Goal: Navigation & Orientation: Find specific page/section

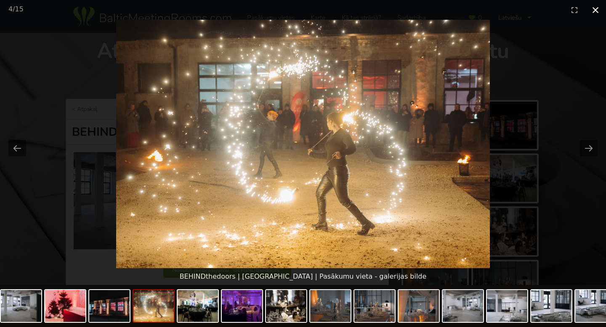
click at [597, 10] on button "Close gallery" at bounding box center [595, 10] width 21 height 20
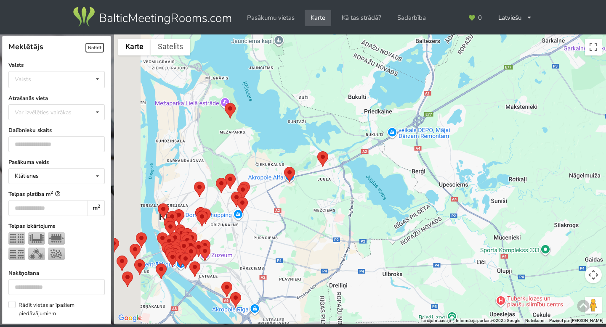
drag, startPoint x: 370, startPoint y: 136, endPoint x: 454, endPoint y: 72, distance: 105.8
click at [454, 73] on div at bounding box center [360, 179] width 492 height 290
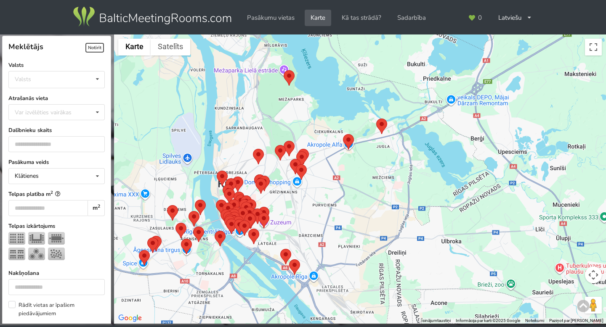
drag, startPoint x: 317, startPoint y: 196, endPoint x: 395, endPoint y: 164, distance: 84.5
click at [395, 164] on div at bounding box center [360, 179] width 492 height 290
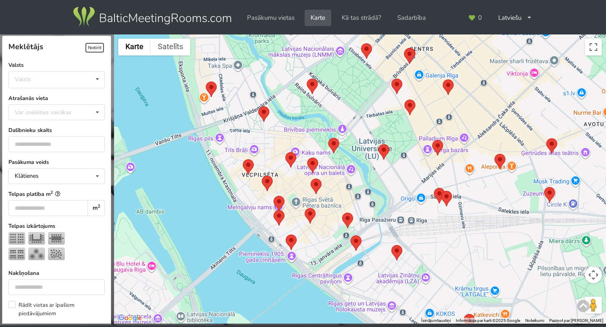
drag, startPoint x: 411, startPoint y: 178, endPoint x: 480, endPoint y: 131, distance: 83.9
click at [480, 131] on div at bounding box center [360, 179] width 492 height 290
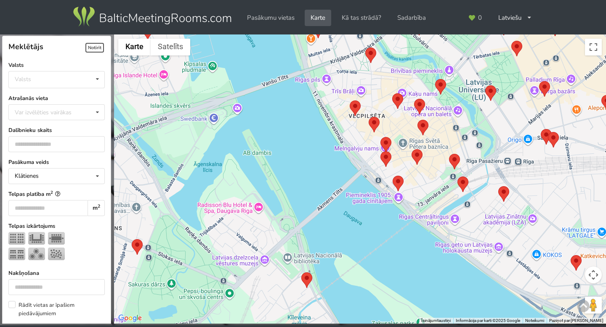
click at [301, 273] on area at bounding box center [301, 273] width 0 height 0
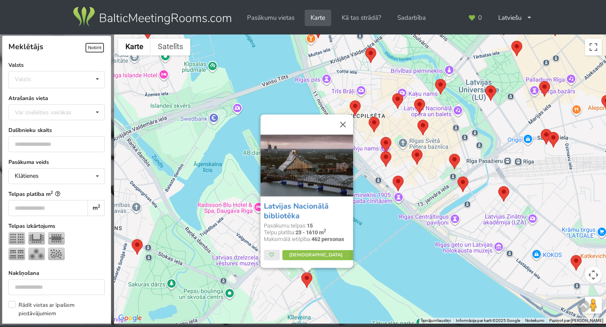
click at [283, 298] on div "Latvijas Nacionālā bibliotēka Pasākumu telpas: 15 Telpu platība: 23 - 1610 m 2 …" at bounding box center [360, 179] width 492 height 290
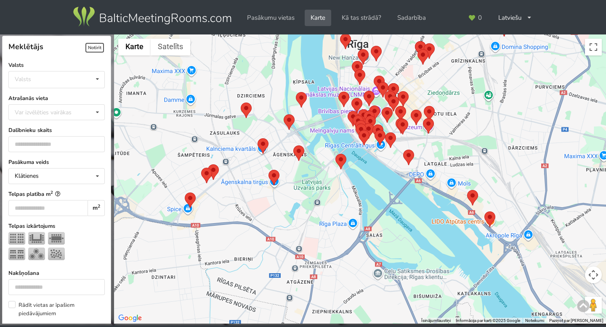
drag, startPoint x: 217, startPoint y: 240, endPoint x: 268, endPoint y: 110, distance: 139.8
click at [269, 110] on div at bounding box center [360, 179] width 492 height 290
click at [257, 138] on area at bounding box center [257, 138] width 0 height 0
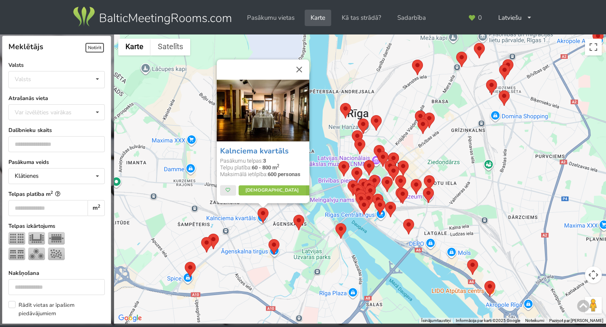
click at [181, 195] on div "Kalnciema kvartāls Pasākumu telpas: 3 Telpu platība: 60 - 800 m 2 Maksimālā iet…" at bounding box center [360, 179] width 492 height 290
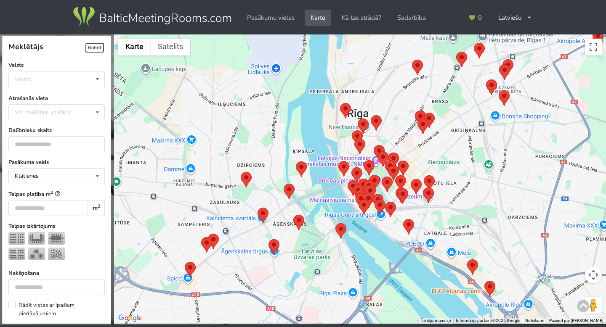
click at [241, 172] on area at bounding box center [241, 172] width 0 height 0
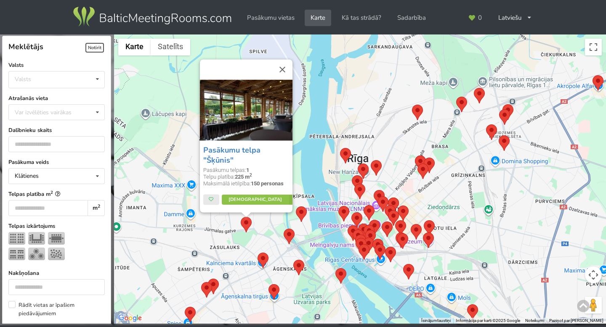
click at [255, 234] on div "Pasākumu telpa "Šķūnis" Pasākumu telpas: 1 Telpu platība: 225 m 2 Maksimālā iet…" at bounding box center [360, 179] width 492 height 290
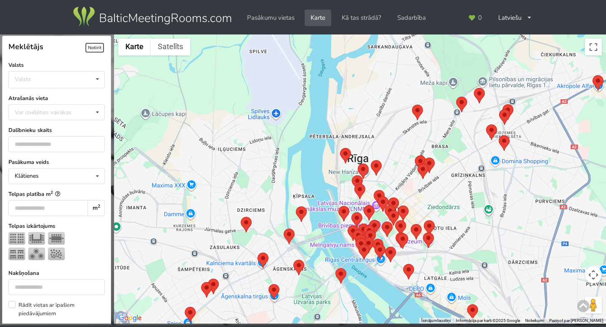
click at [215, 292] on img at bounding box center [213, 287] width 11 height 16
click at [201, 282] on area at bounding box center [201, 282] width 0 height 0
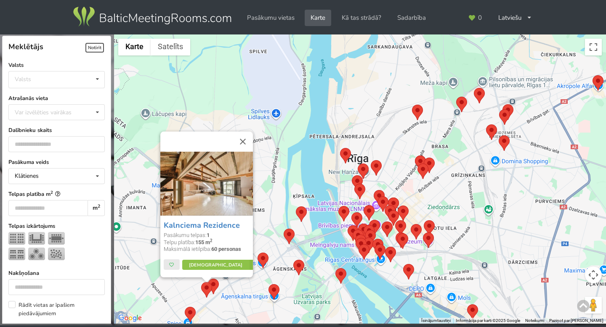
click at [218, 287] on img at bounding box center [213, 287] width 11 height 16
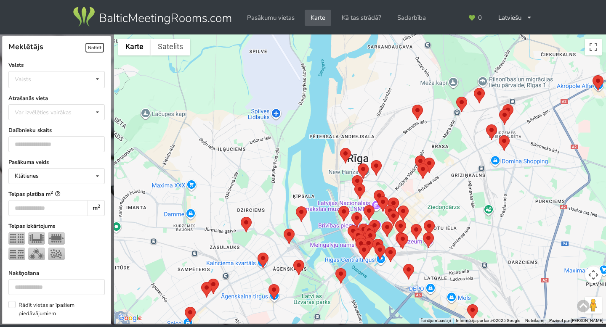
click at [208, 279] on area at bounding box center [208, 279] width 0 height 0
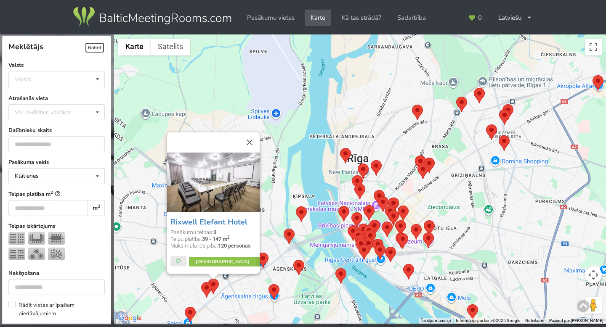
click at [185, 307] on area at bounding box center [185, 307] width 0 height 0
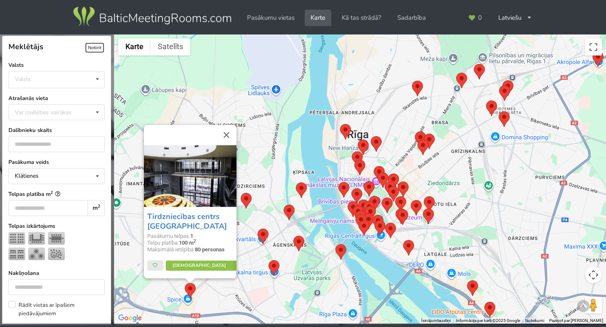
click at [268, 260] on area at bounding box center [268, 260] width 0 height 0
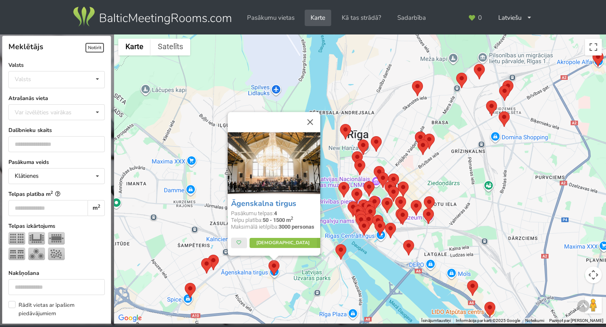
click at [248, 273] on div "Āgenskalna tirgus Pasākumu telpas: 4 Telpu platība: 50 - 1500 m 2 Maksimālā iet…" at bounding box center [360, 179] width 492 height 290
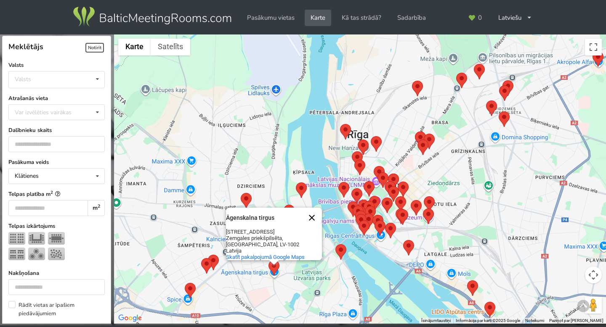
click at [313, 220] on button "Aizvērt" at bounding box center [312, 218] width 20 height 20
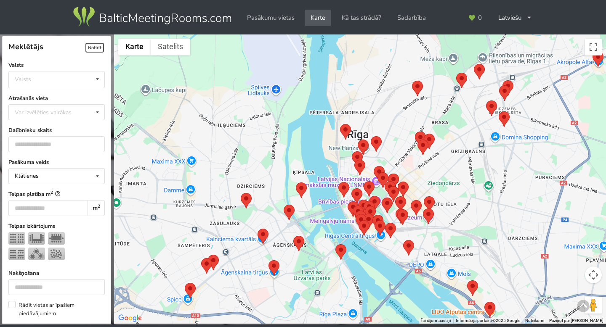
click at [257, 229] on area at bounding box center [257, 229] width 0 height 0
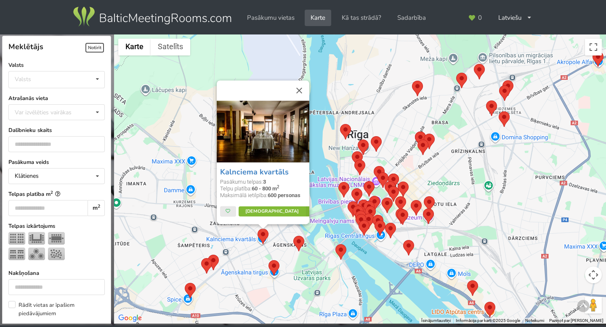
click at [273, 214] on link "[DEMOGRAPHIC_DATA]" at bounding box center [277, 212] width 79 height 10
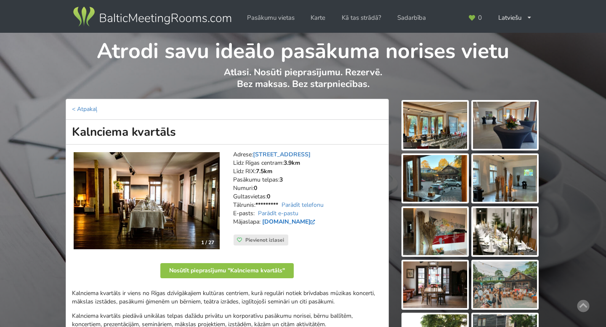
click at [278, 223] on link "www.kalnciemaiela.lv" at bounding box center [289, 222] width 55 height 8
